Goal: Task Accomplishment & Management: Manage account settings

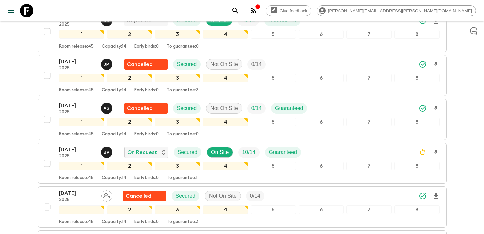
scroll to position [119, 0]
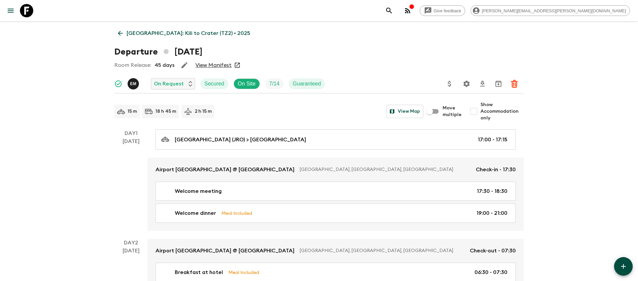
click at [393, 12] on icon "search adventures" at bounding box center [389, 11] width 8 height 8
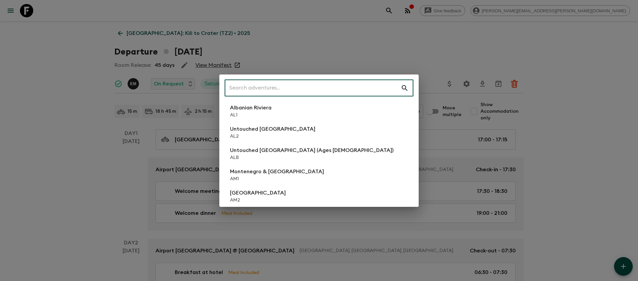
click at [304, 88] on input "text" at bounding box center [313, 88] width 176 height 19
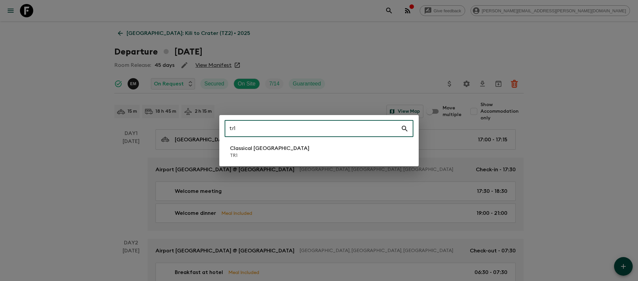
type input "tr1"
click at [296, 153] on li "Classical Türkiye TR1" at bounding box center [319, 151] width 189 height 19
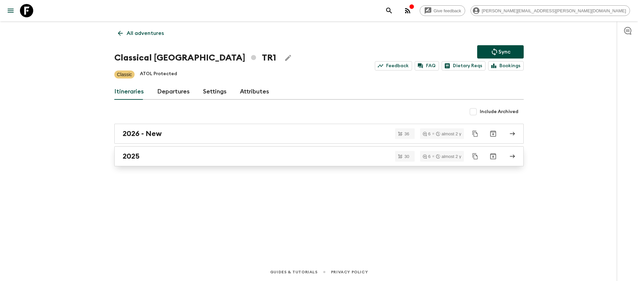
click at [284, 158] on div "2025" at bounding box center [313, 156] width 380 height 9
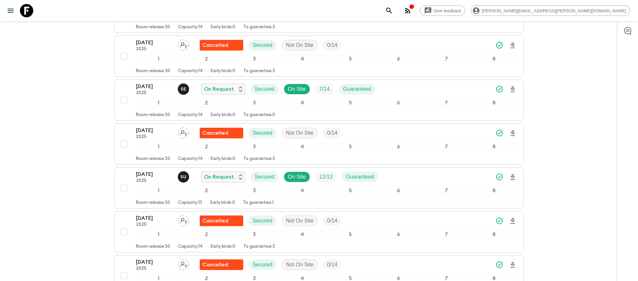
scroll to position [837, 0]
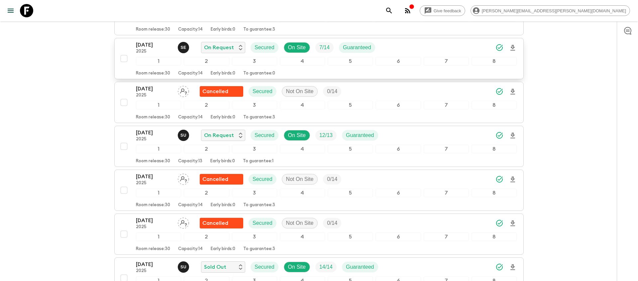
click at [513, 48] on icon "Download Onboarding" at bounding box center [512, 48] width 8 height 8
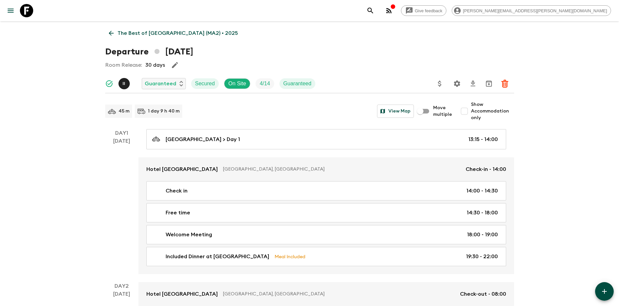
scroll to position [40, 0]
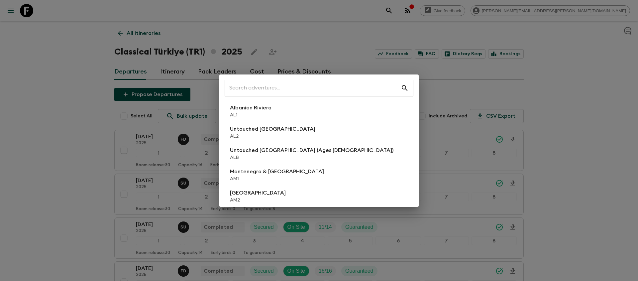
scroll to position [837, 0]
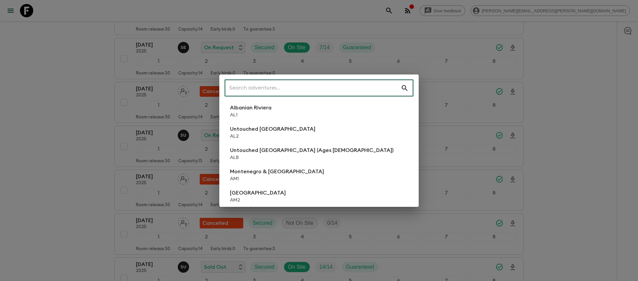
click at [339, 92] on input "text" at bounding box center [313, 88] width 176 height 19
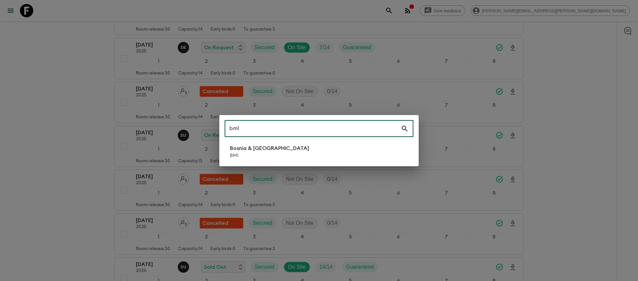
type input "bm1"
click at [276, 153] on p "BM1" at bounding box center [269, 155] width 79 height 7
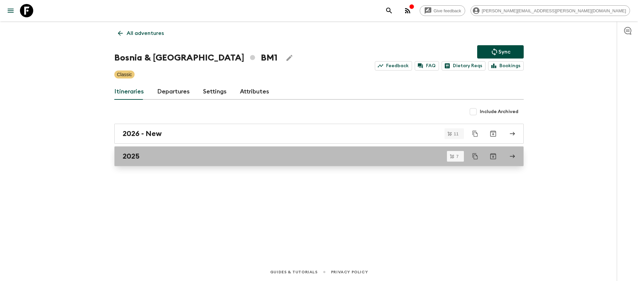
click at [151, 158] on div "2025" at bounding box center [313, 156] width 380 height 9
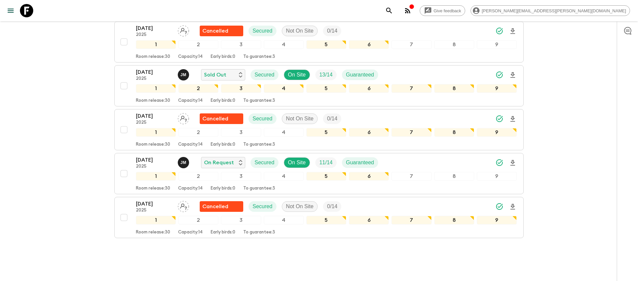
scroll to position [197, 0]
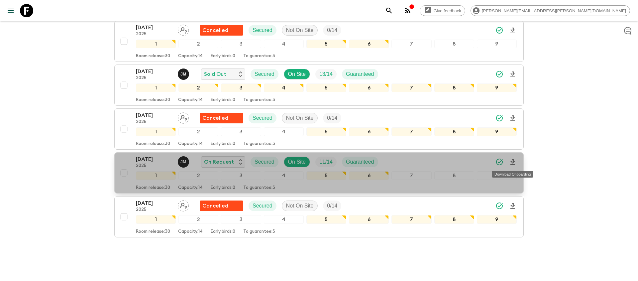
click at [512, 160] on icon "Download Onboarding" at bounding box center [512, 162] width 5 height 6
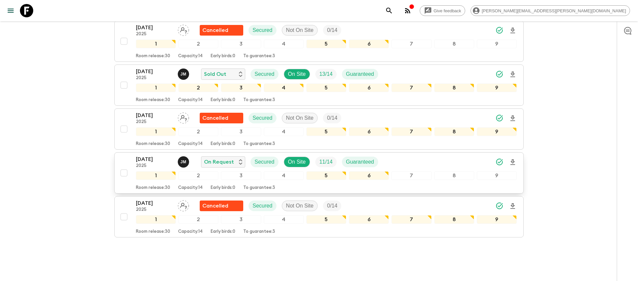
click at [463, 161] on div "12 Sep 2025 2025 J M On Request Secured On Site 11 / 14 Guaranteed" at bounding box center [326, 161] width 381 height 13
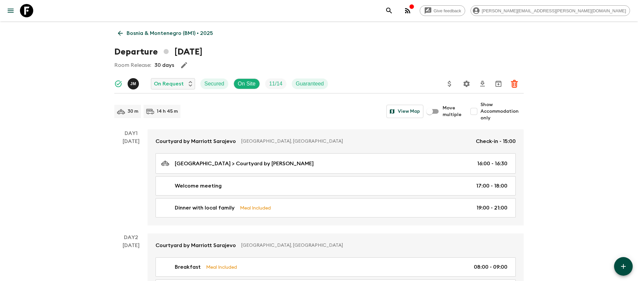
click at [465, 86] on icon "Settings" at bounding box center [466, 83] width 6 height 6
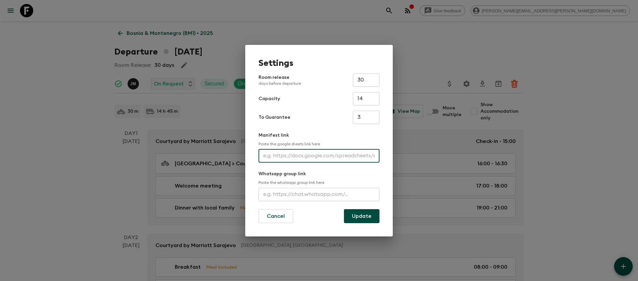
click at [305, 154] on input "text" at bounding box center [318, 155] width 121 height 13
paste input "https://docs.google.com/spreadsheets/d/1_RPZf-tN2aLa2lTktUutgDevnbepXkLhqbmn_8S…"
type input "https://docs.google.com/spreadsheets/d/1_RPZf-tN2aLa2lTktUutgDevnbepXkLhqbmn_8S…"
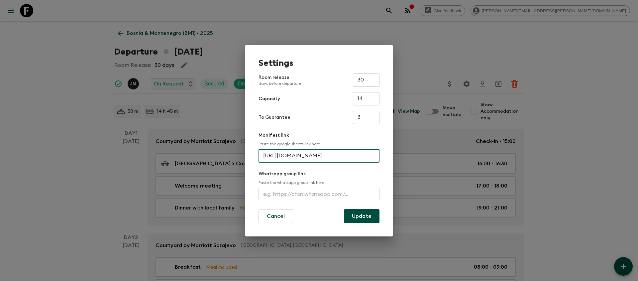
click at [352, 214] on button "Update" at bounding box center [362, 216] width 36 height 14
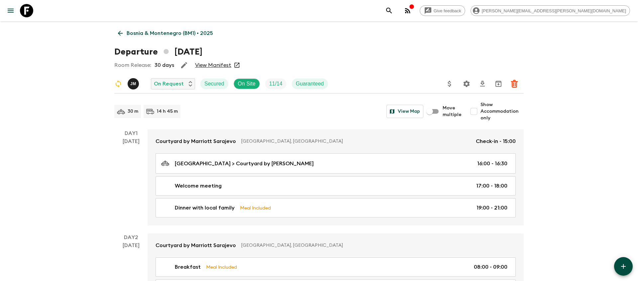
click at [393, 12] on icon "search adventures" at bounding box center [389, 11] width 8 height 8
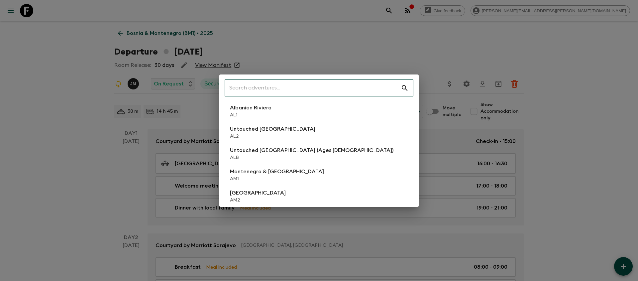
click at [343, 88] on input "text" at bounding box center [313, 88] width 176 height 19
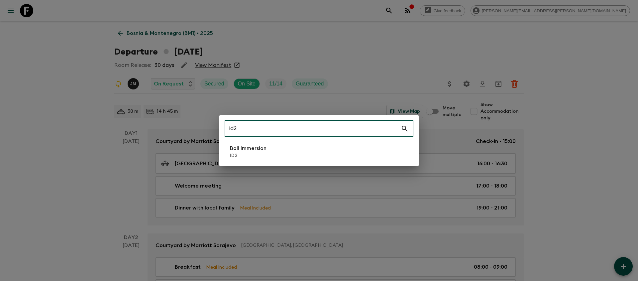
type input "id2"
click at [259, 152] on p "ID2" at bounding box center [248, 155] width 37 height 7
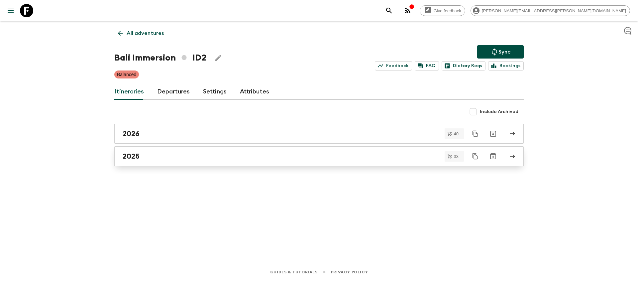
click at [183, 160] on div "2025" at bounding box center [313, 156] width 380 height 9
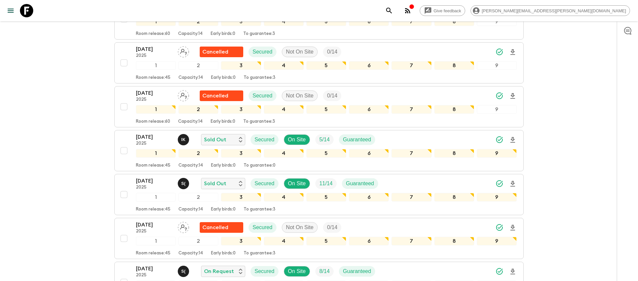
scroll to position [308, 0]
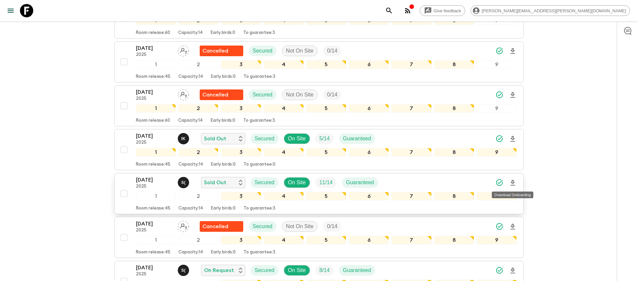
click at [512, 184] on icon "Download Onboarding" at bounding box center [512, 183] width 8 height 8
click at [393, 12] on icon "search adventures" at bounding box center [389, 11] width 8 height 8
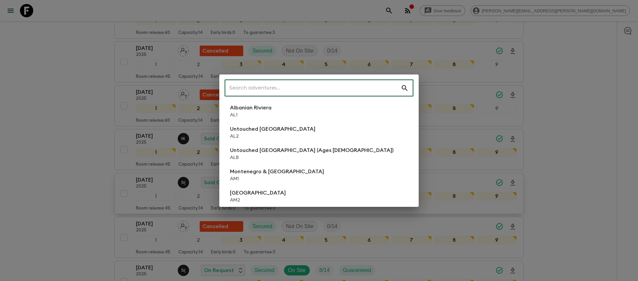
click at [337, 89] on input "text" at bounding box center [313, 88] width 176 height 19
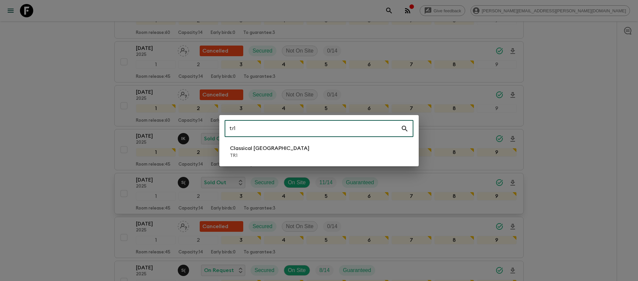
type input "tr1"
click at [263, 154] on p "TR1" at bounding box center [269, 155] width 79 height 7
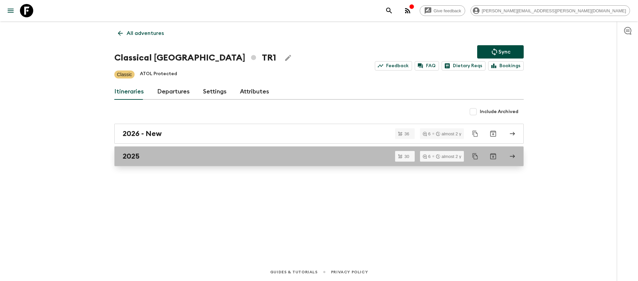
click at [185, 162] on link "2025" at bounding box center [318, 156] width 409 height 20
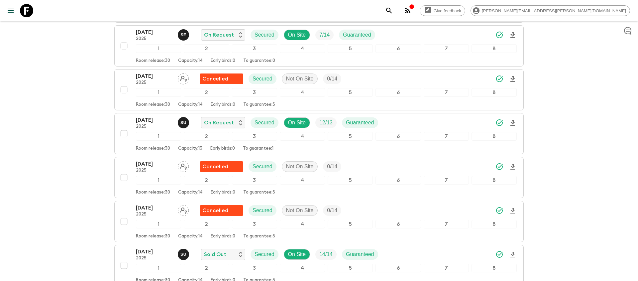
scroll to position [849, 0]
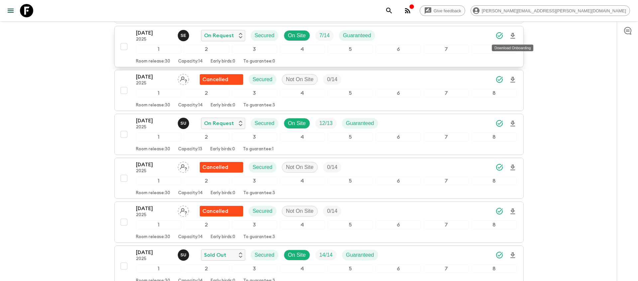
click at [514, 36] on icon "Download Onboarding" at bounding box center [512, 36] width 8 height 8
click at [393, 12] on icon "search adventures" at bounding box center [389, 11] width 8 height 8
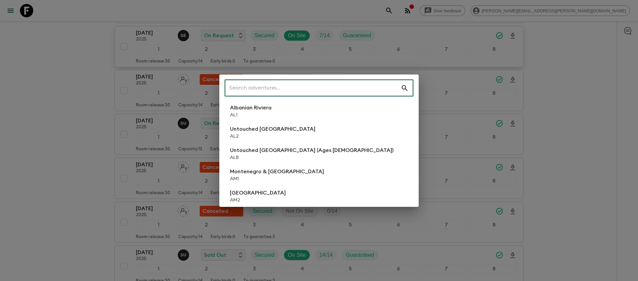
click at [365, 88] on input "text" at bounding box center [313, 88] width 176 height 19
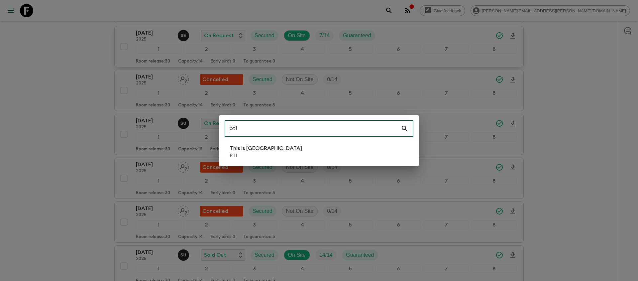
type input "pt1"
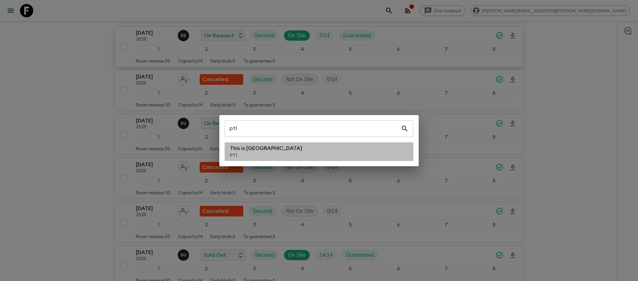
click at [301, 156] on li "This is Portugal PT1" at bounding box center [319, 151] width 189 height 19
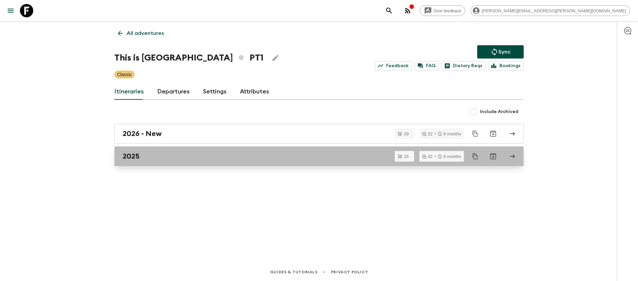
click at [255, 156] on div "2025" at bounding box center [313, 156] width 380 height 9
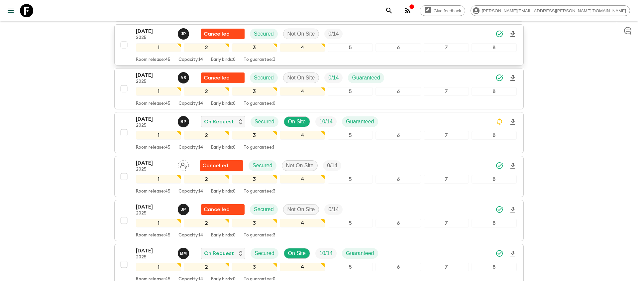
scroll to position [202, 0]
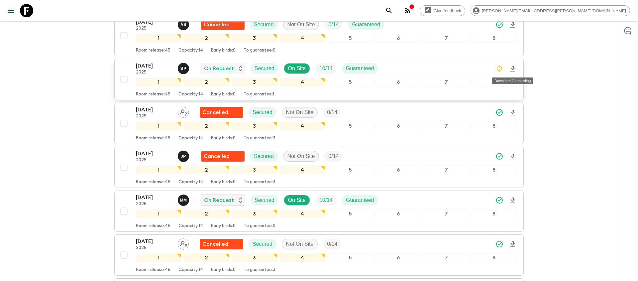
click at [513, 66] on icon "Download Onboarding" at bounding box center [512, 69] width 5 height 6
click at [393, 10] on icon "search adventures" at bounding box center [389, 11] width 8 height 8
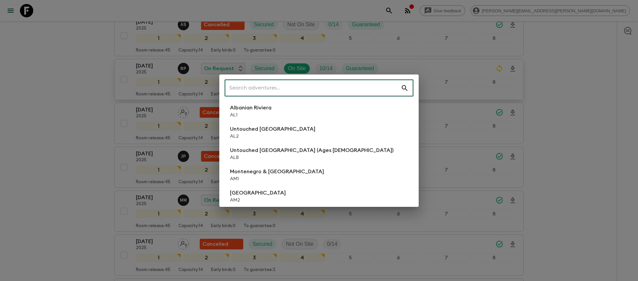
click at [316, 91] on input "text" at bounding box center [313, 88] width 176 height 19
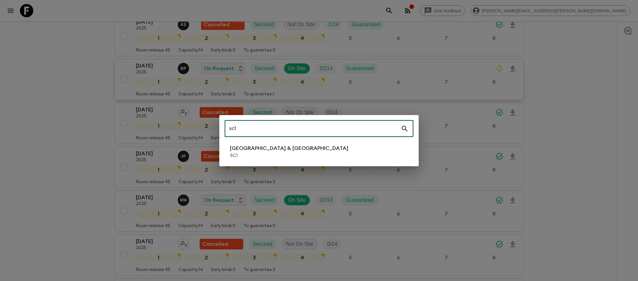
type input "sc1"
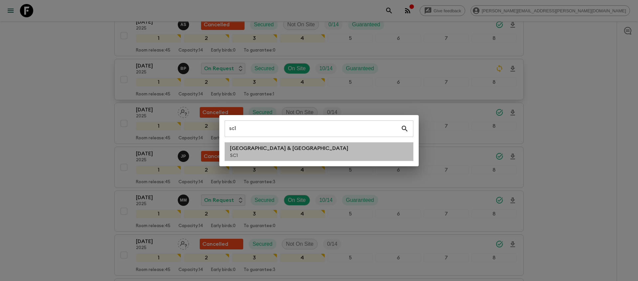
click at [262, 154] on p "SC1" at bounding box center [289, 155] width 118 height 7
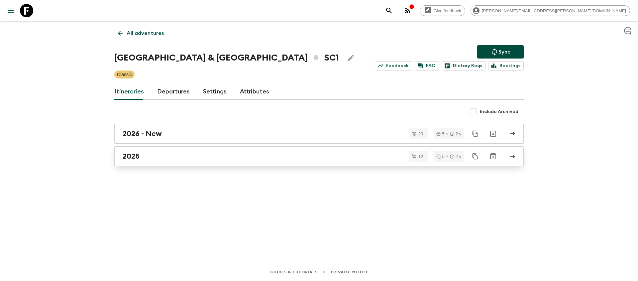
click at [337, 158] on div "2025" at bounding box center [313, 156] width 380 height 9
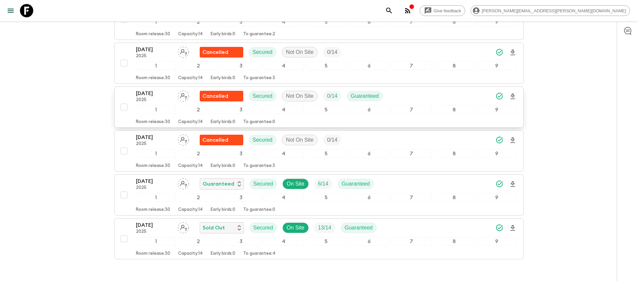
scroll to position [399, 0]
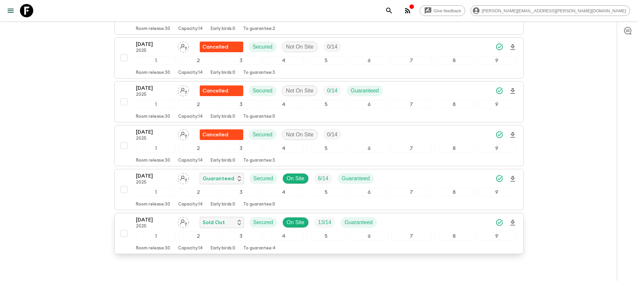
click at [443, 219] on div "11 Oct 2025 2025 Sold Out Secured On Site 13 / 14 Guaranteed" at bounding box center [326, 222] width 381 height 13
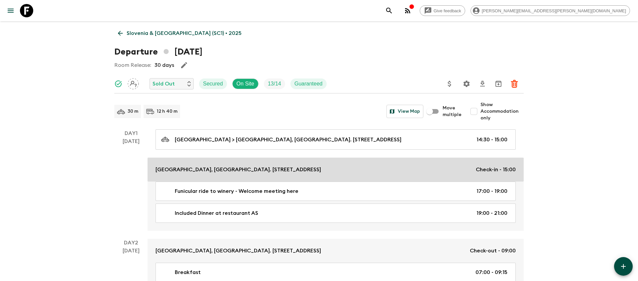
click at [428, 167] on div "Grand Plaza Hotel & Congress Center, Ljubljana. Slovenska cesta 60, 1000 Ljublj…" at bounding box center [335, 169] width 360 height 8
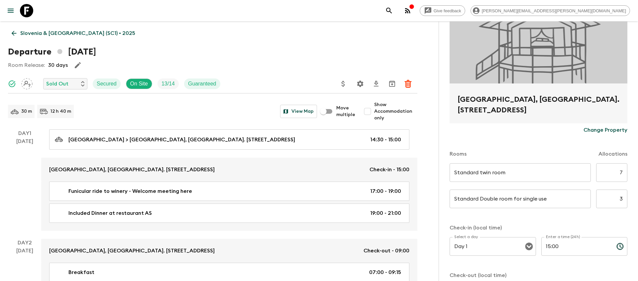
scroll to position [75, 0]
click at [622, 199] on input "3" at bounding box center [611, 198] width 31 height 19
type input "4"
click at [616, 213] on div "Standard Double room for single use ​ ​ 4 ​" at bounding box center [538, 202] width 178 height 26
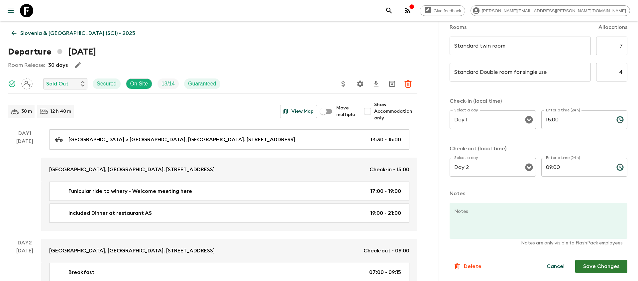
scroll to position [3, 0]
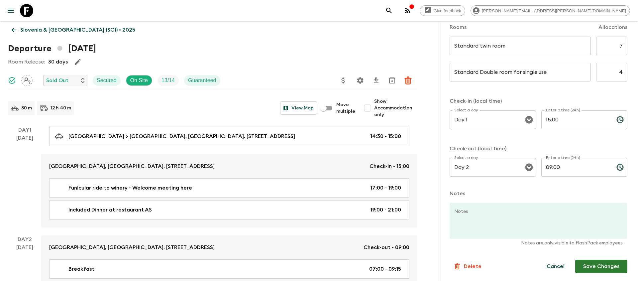
click at [593, 269] on button "Save Changes" at bounding box center [601, 265] width 52 height 13
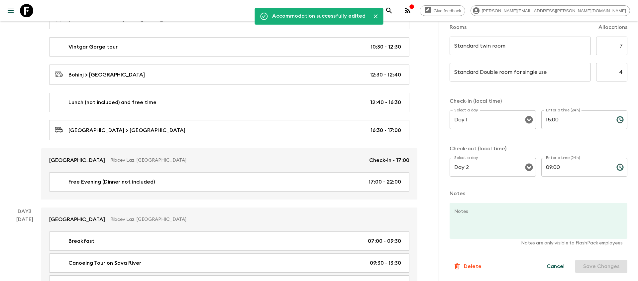
scroll to position [292, 0]
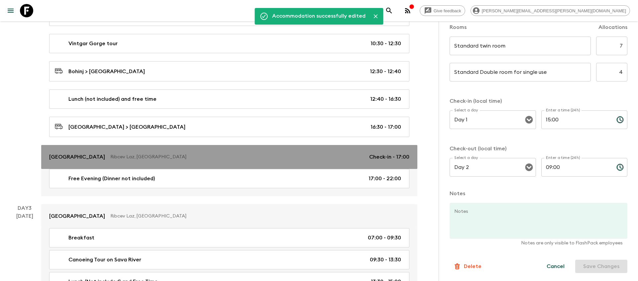
click at [288, 158] on p "Ribcev Laz, Slovenia" at bounding box center [236, 156] width 253 height 7
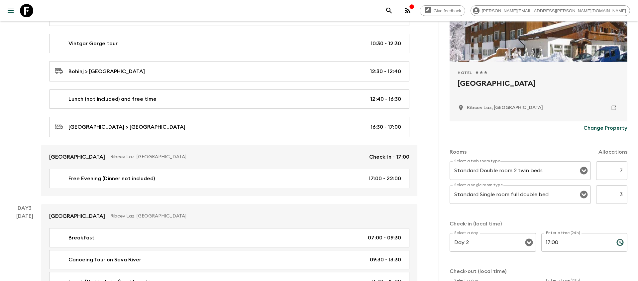
scroll to position [113, 0]
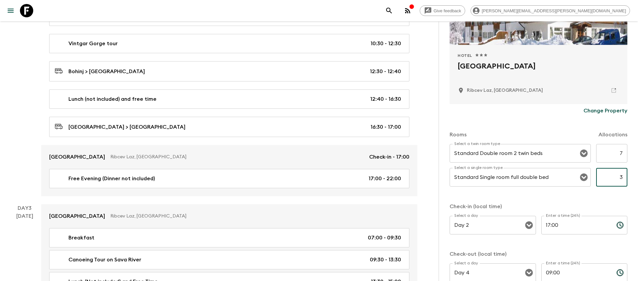
click at [620, 175] on input "3" at bounding box center [611, 177] width 31 height 19
click at [625, 176] on input "3" at bounding box center [611, 177] width 31 height 19
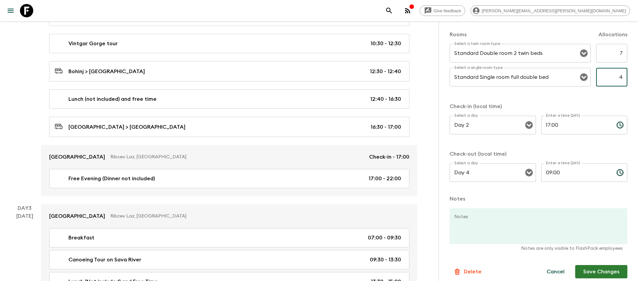
scroll to position [219, 0]
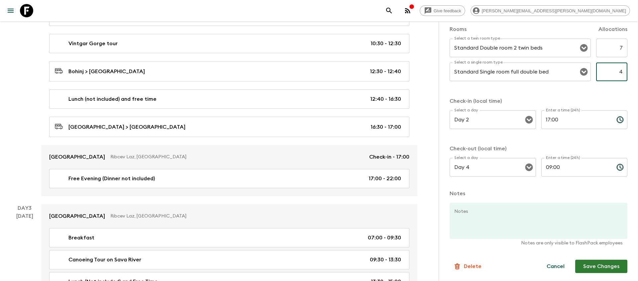
type input "4"
click at [592, 265] on button "Save Changes" at bounding box center [601, 265] width 52 height 13
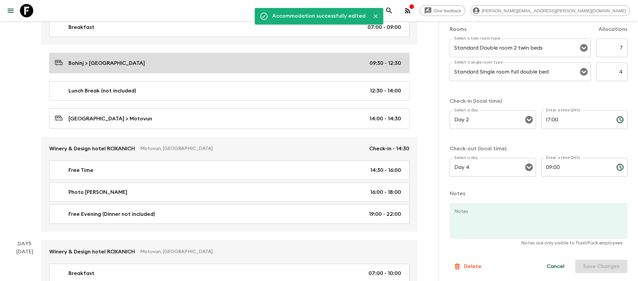
scroll to position [631, 0]
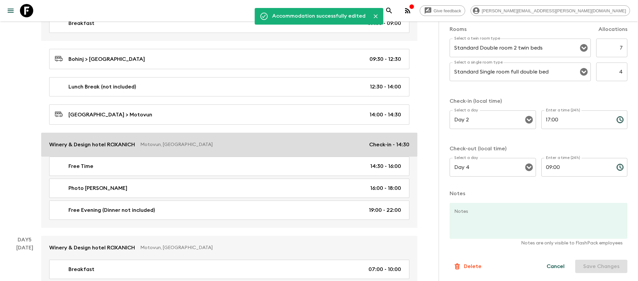
click at [282, 151] on link "Winery & Design hotel ROXANICH Motovun, Croatia Check-in - 14:30" at bounding box center [229, 145] width 376 height 24
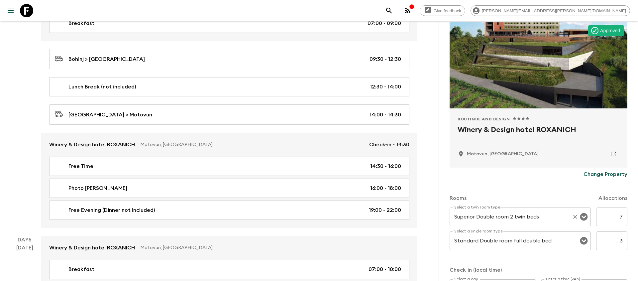
scroll to position [53, 0]
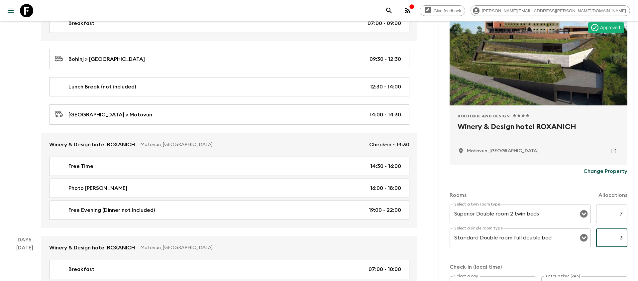
click at [621, 234] on input "3" at bounding box center [611, 237] width 31 height 19
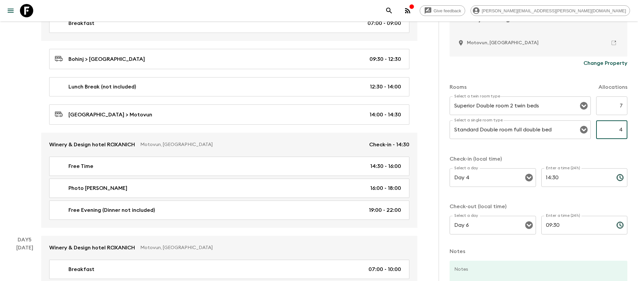
scroll to position [219, 0]
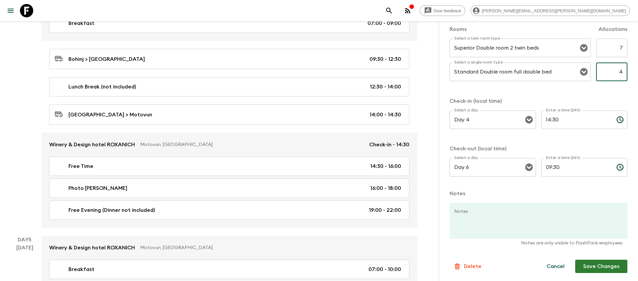
type input "4"
click at [596, 264] on button "Save Changes" at bounding box center [601, 265] width 52 height 13
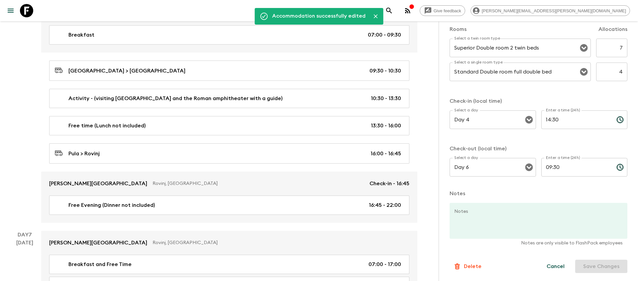
scroll to position [1058, 0]
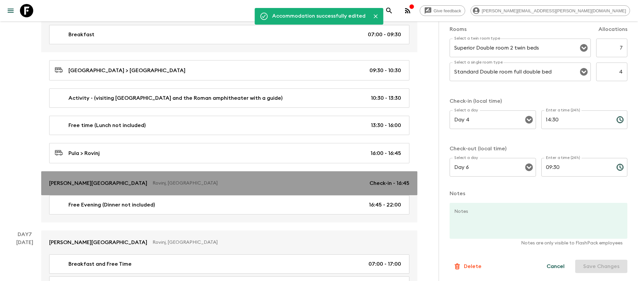
click at [260, 180] on p "Rovinj, Croatia" at bounding box center [258, 183] width 212 height 7
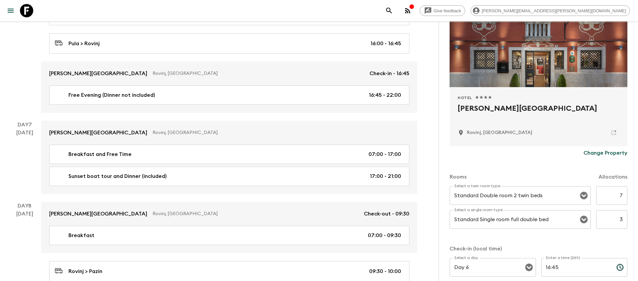
scroll to position [72, 0]
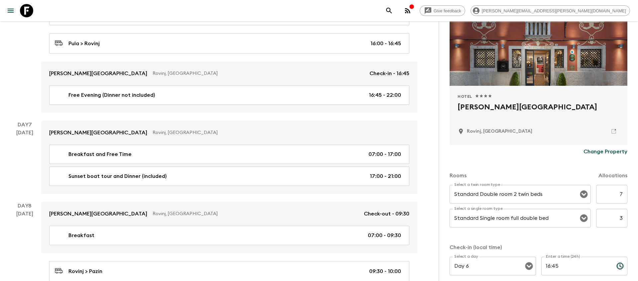
click at [621, 219] on input "3" at bounding box center [611, 218] width 31 height 19
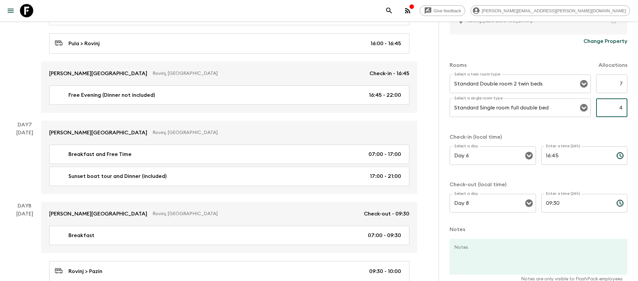
scroll to position [219, 0]
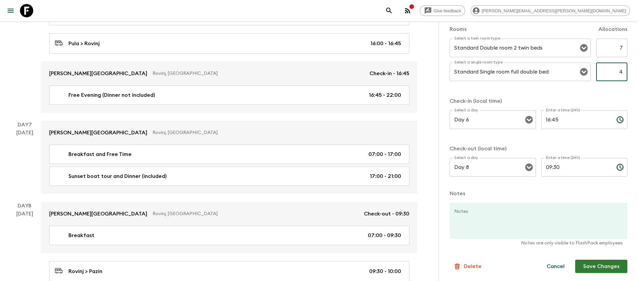
type input "4"
click at [600, 264] on button "Save Changes" at bounding box center [601, 265] width 52 height 13
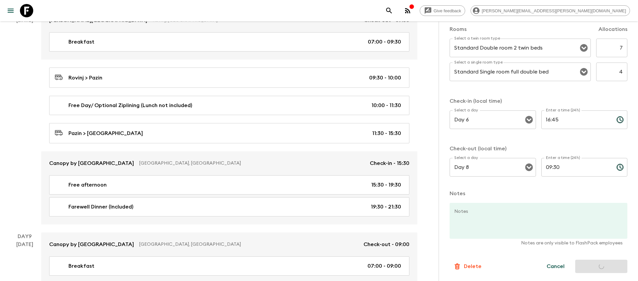
scroll to position [1396, 0]
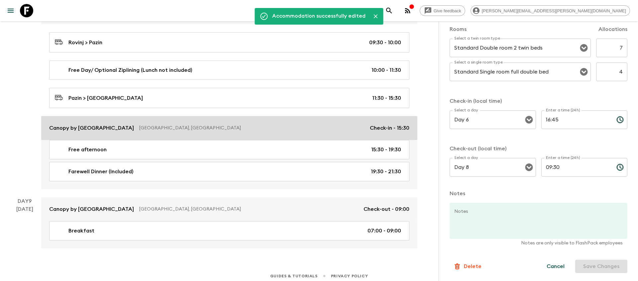
click at [289, 127] on p "Zagreb, Croatia" at bounding box center [251, 128] width 225 height 7
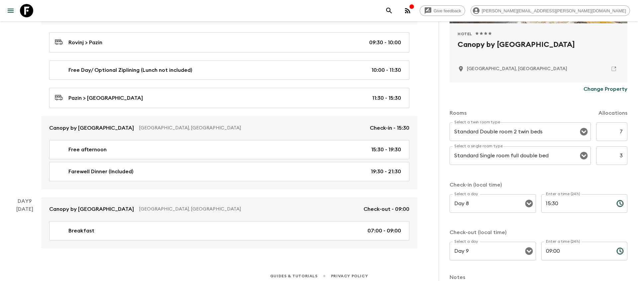
scroll to position [157, 0]
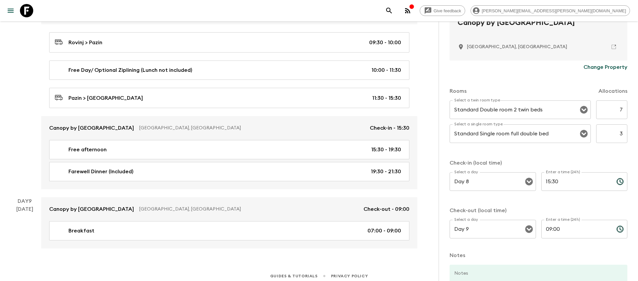
click at [621, 135] on input "3" at bounding box center [611, 133] width 31 height 19
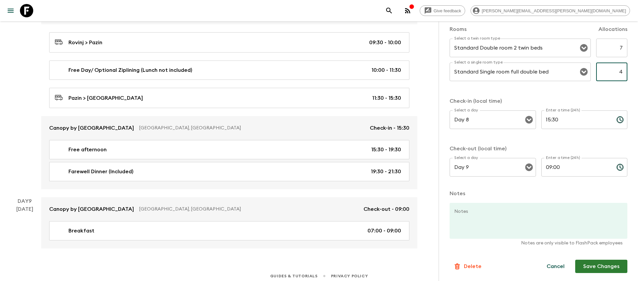
type input "4"
click at [590, 271] on button "Save Changes" at bounding box center [601, 265] width 52 height 13
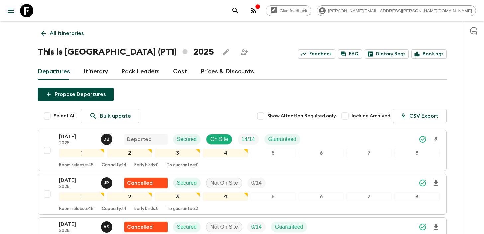
scroll to position [119, 0]
